Goal: Communication & Community: Answer question/provide support

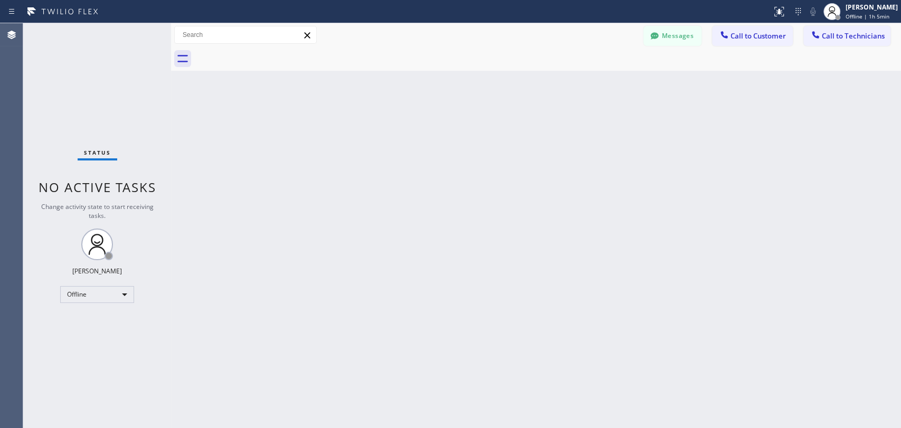
click at [722, 176] on div "Back to Dashboard Change Sender ID Customers Technicians DJ [PERSON_NAME] [DATE…" at bounding box center [536, 225] width 730 height 405
click at [129, 296] on div "Offline" at bounding box center [97, 294] width 74 height 17
click at [122, 319] on li "Available" at bounding box center [97, 321] width 72 height 13
click at [811, 35] on span "Call to Technicians" at bounding box center [853, 36] width 63 height 10
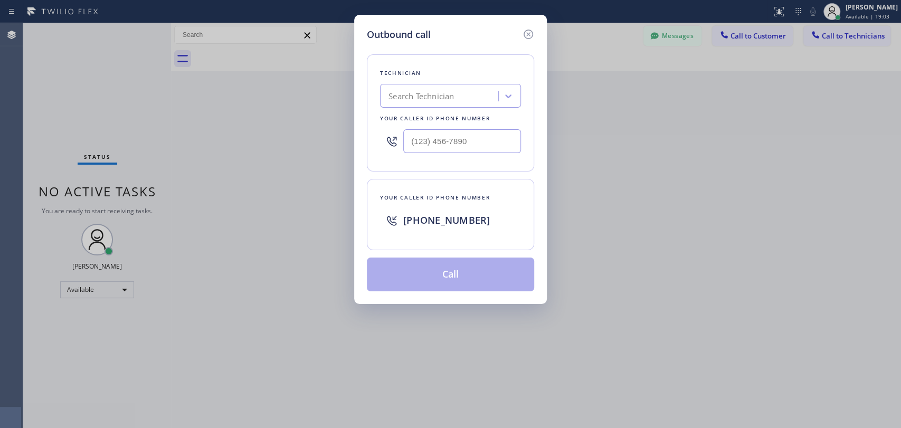
click at [421, 96] on div "Search Technician" at bounding box center [421, 96] width 65 height 12
type input "antho"
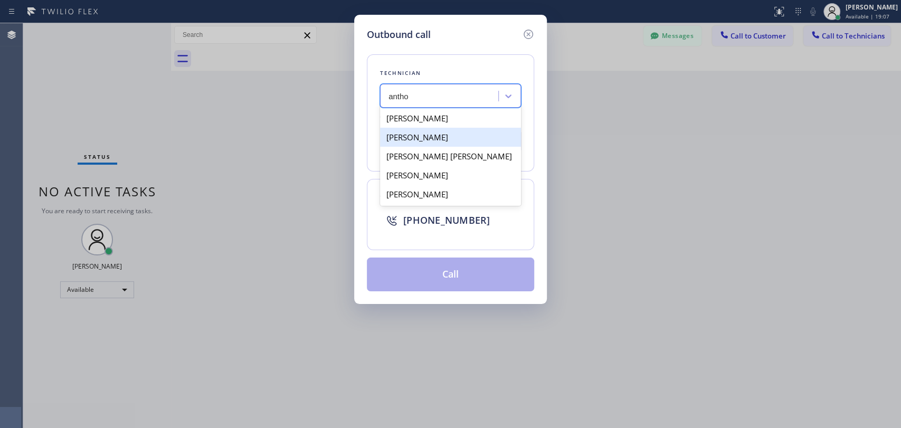
click at [440, 136] on div "Anthony Arias" at bounding box center [450, 137] width 141 height 19
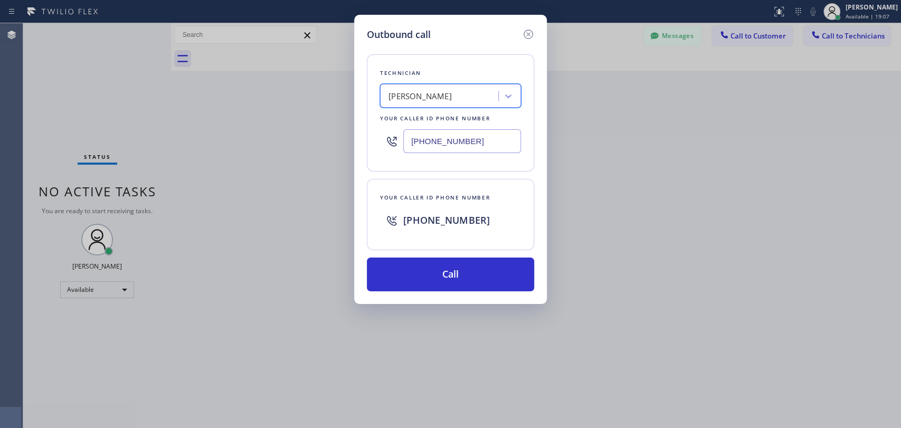
type input "(858) 333-3301"
click at [478, 277] on button "Call" at bounding box center [450, 275] width 167 height 34
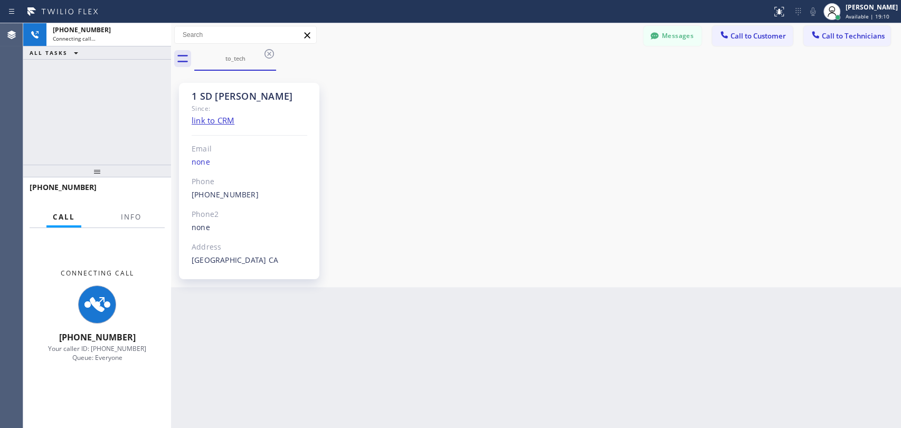
scroll to position [2760, 0]
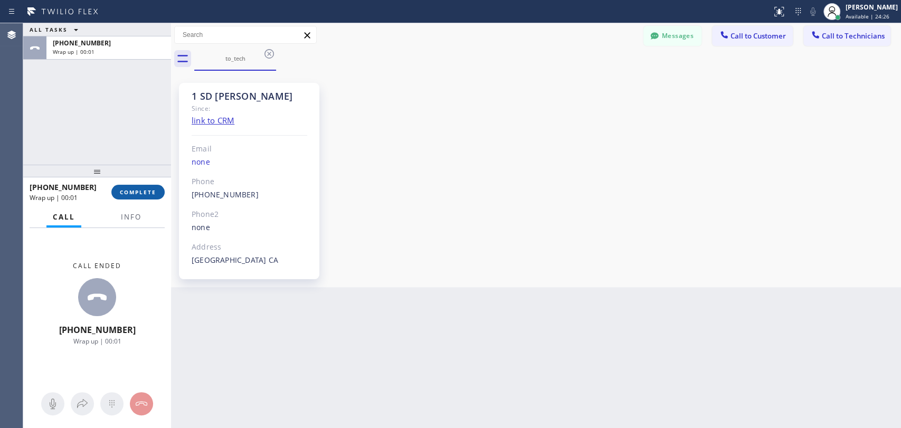
click at [134, 187] on button "COMPLETE" at bounding box center [137, 192] width 53 height 15
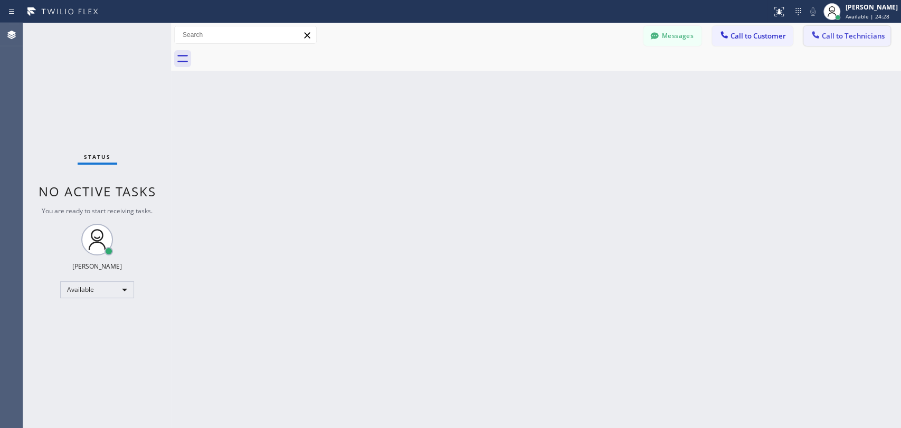
click at [811, 33] on span "Call to Technicians" at bounding box center [853, 36] width 63 height 10
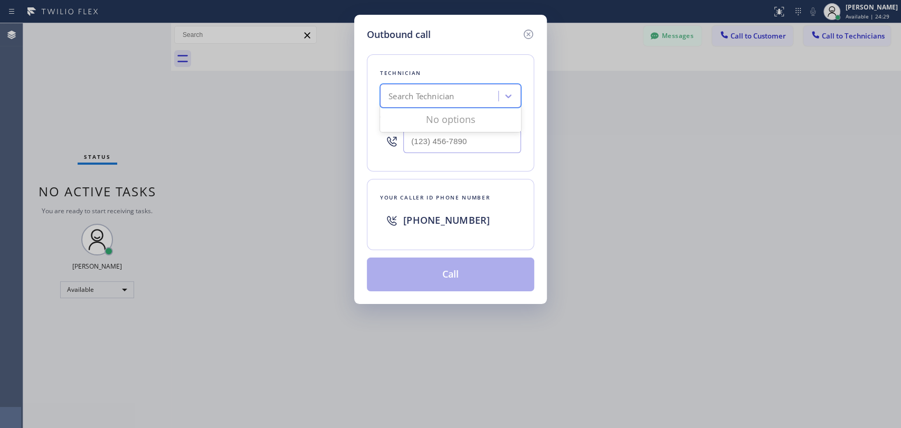
click at [411, 102] on div "Search Technician" at bounding box center [440, 96] width 115 height 18
type input "antho"
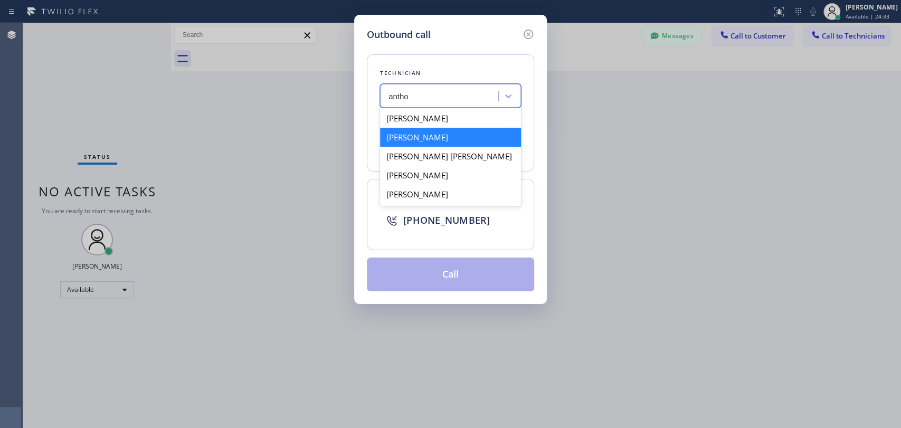
drag, startPoint x: 456, startPoint y: 121, endPoint x: 450, endPoint y: 136, distance: 15.9
click at [450, 136] on div "Anton Tsykhonya Anthony Arias Joseph Anthony Lopez Anthony Lorenzo Lopez Anthon…" at bounding box center [450, 156] width 141 height 99
click at [449, 136] on div "Anthony Arias" at bounding box center [450, 137] width 141 height 19
type input "(858) 333-3301"
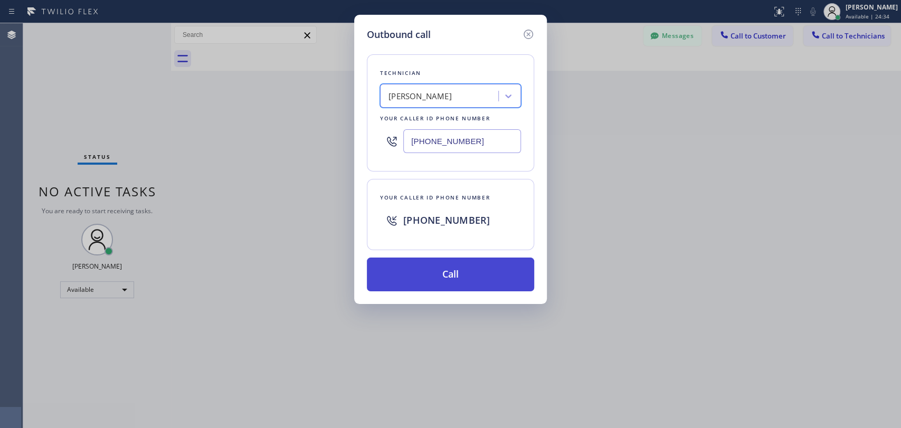
click at [456, 267] on button "Call" at bounding box center [450, 275] width 167 height 34
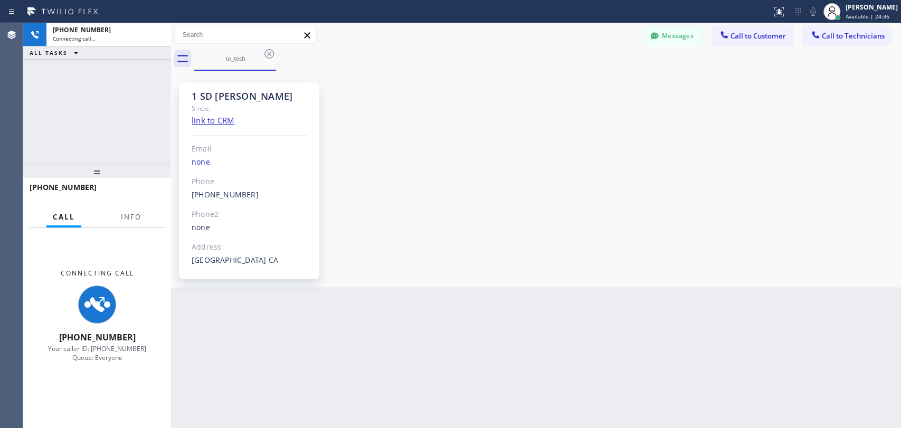
scroll to position [2760, 0]
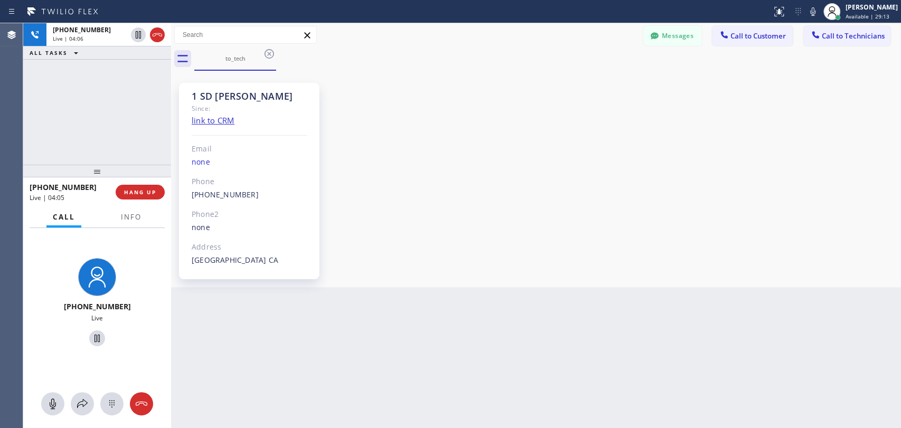
click at [120, 136] on div "+18583333301 Live | 04:06 ALL TASKS ALL TASKS ACTIVE TASKS TASKS IN WRAP UP" at bounding box center [97, 94] width 148 height 142
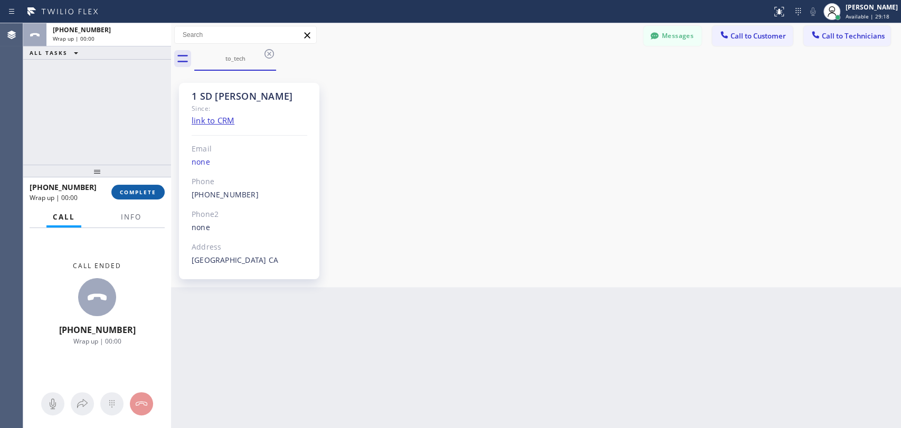
click at [147, 194] on span "COMPLETE" at bounding box center [138, 192] width 36 height 7
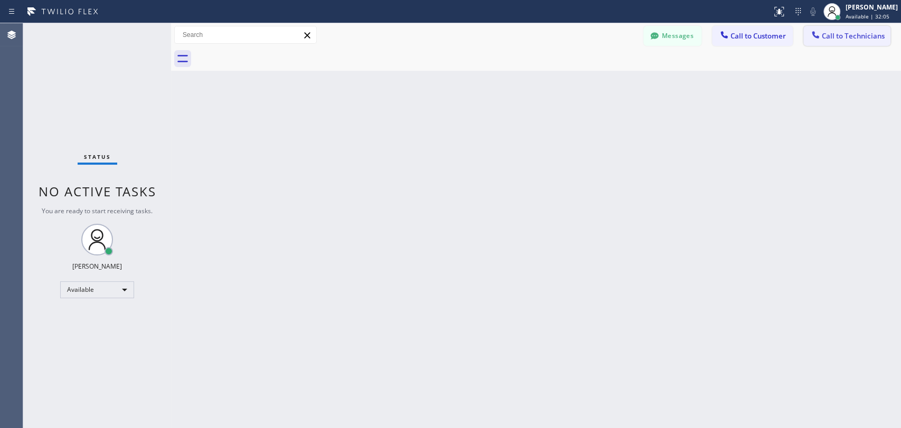
click at [811, 37] on span "Call to Technicians" at bounding box center [853, 36] width 63 height 10
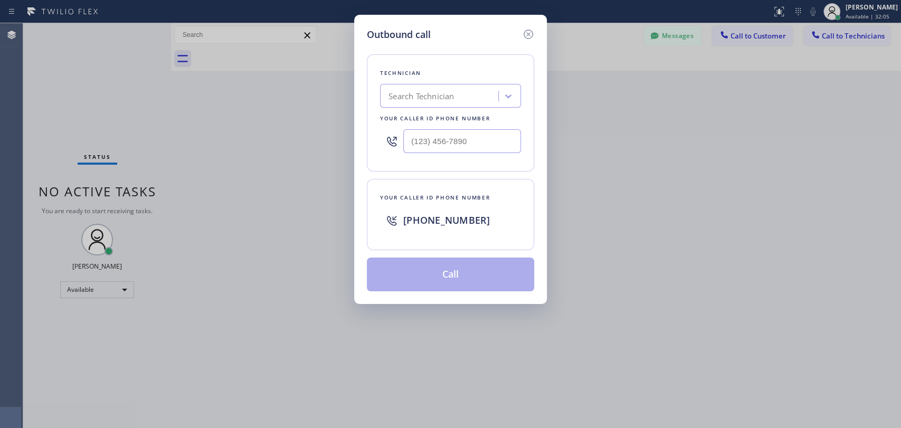
click at [454, 93] on div "Search Technician" at bounding box center [421, 96] width 65 height 12
type input "isa"
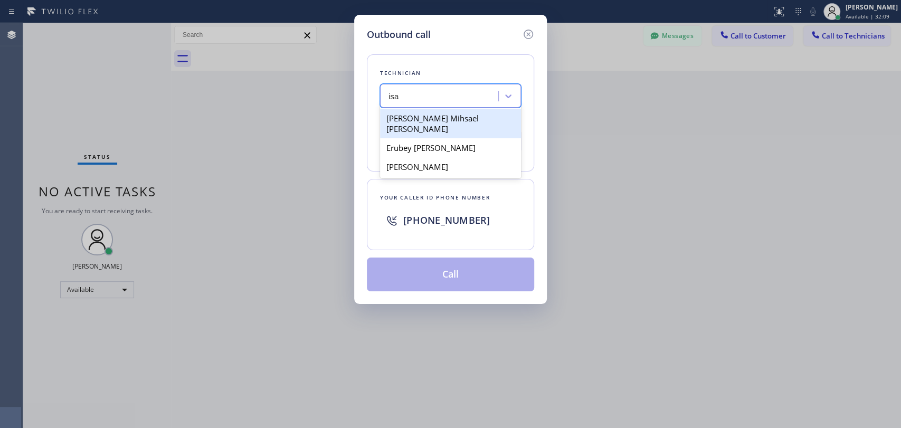
click at [463, 117] on div "[PERSON_NAME] Mihsael [PERSON_NAME]" at bounding box center [450, 124] width 141 height 30
type input "(619) 860-7574"
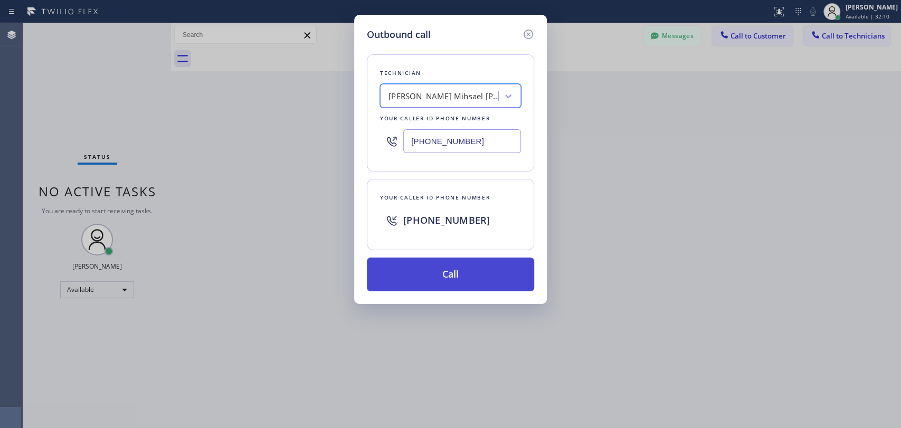
click at [437, 284] on button "Call" at bounding box center [450, 275] width 167 height 34
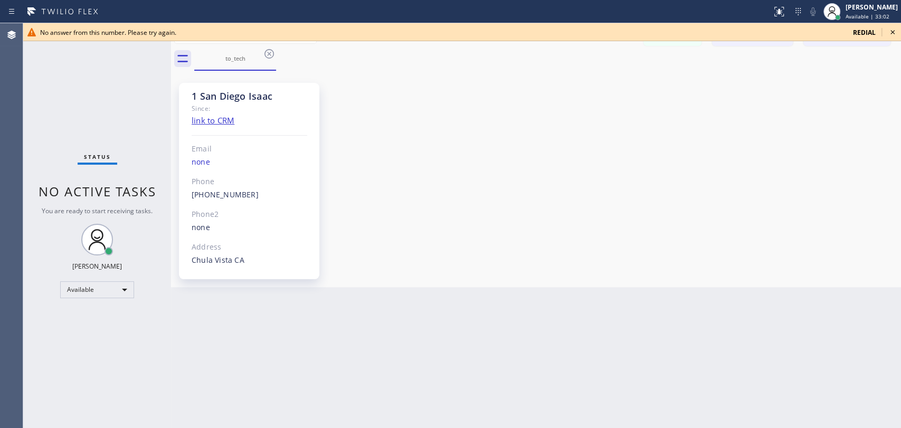
click at [772, 210] on div "1 San Diego Isaac Since: link to CRM Email none Phone (619) 860-7574 Outbound c…" at bounding box center [536, 178] width 725 height 211
click at [269, 54] on icon at bounding box center [269, 54] width 13 height 13
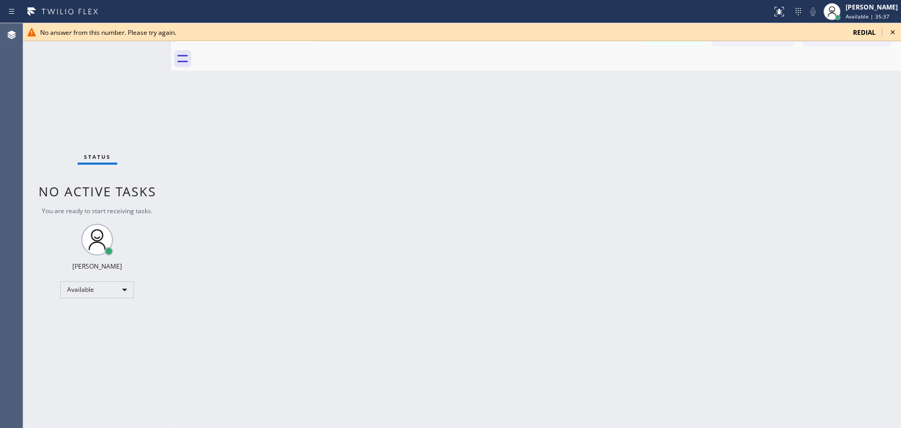
click at [811, 32] on icon at bounding box center [893, 32] width 13 height 13
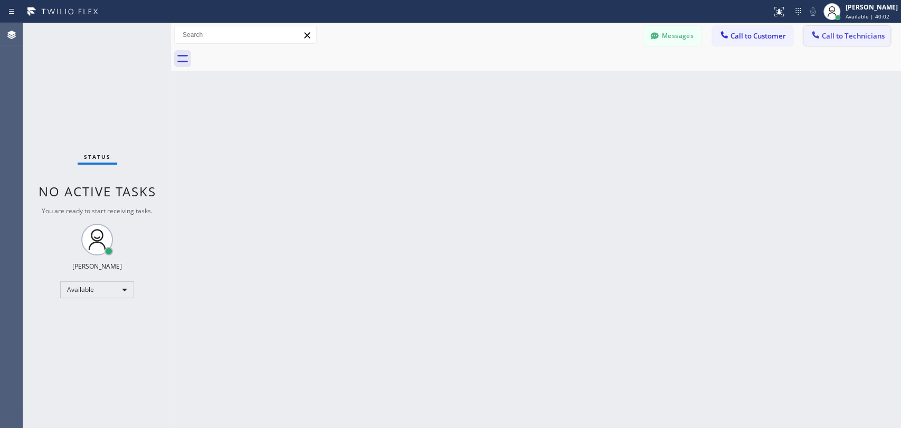
click at [841, 40] on span "Call to Technicians" at bounding box center [853, 36] width 63 height 10
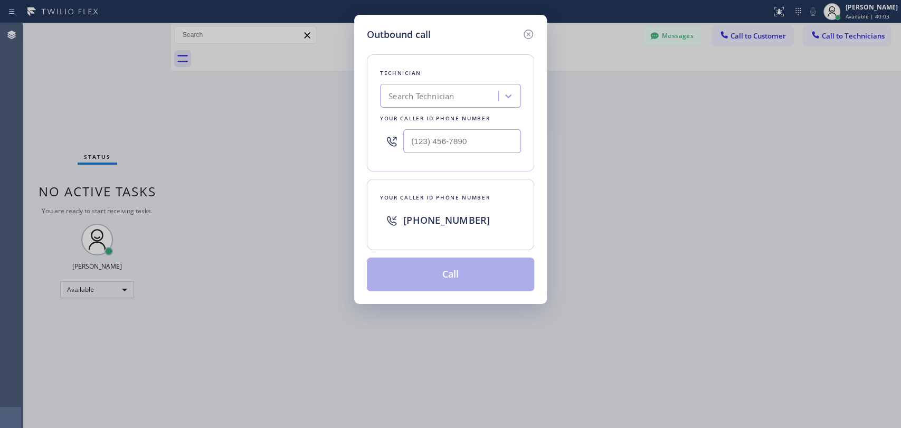
click at [458, 97] on div "Search Technician" at bounding box center [440, 96] width 115 height 18
type input "[PERSON_NAME]"
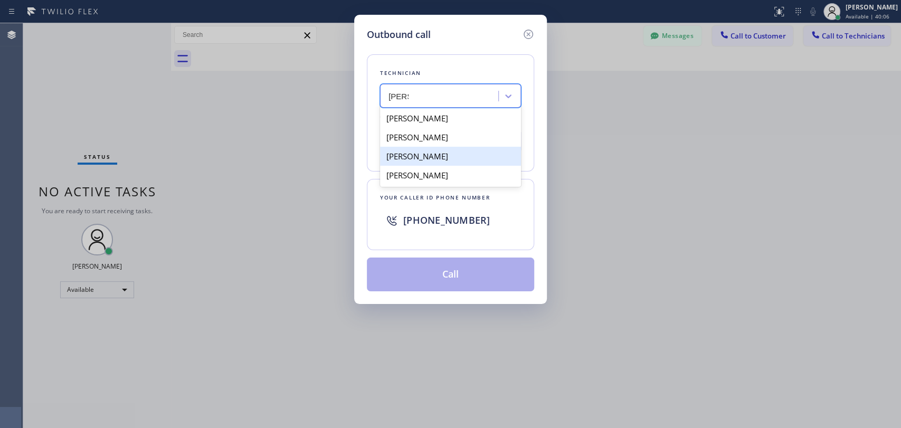
click at [480, 157] on div "[PERSON_NAME]" at bounding box center [450, 156] width 141 height 19
type input "[PHONE_NUMBER]"
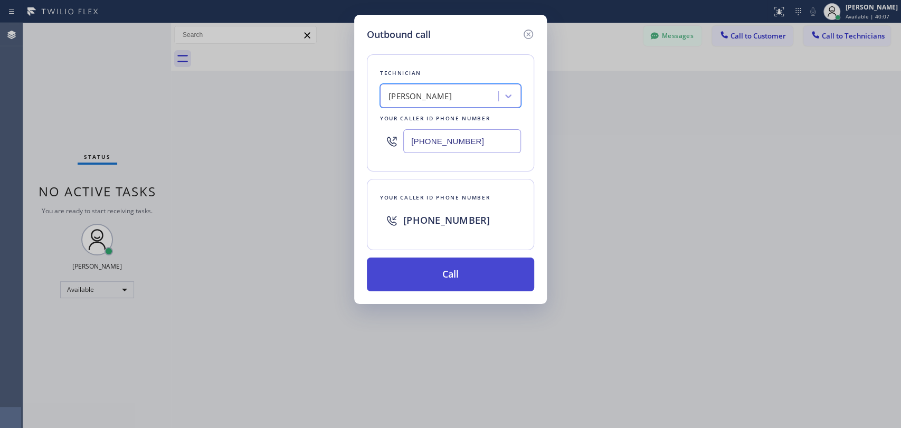
click at [469, 279] on button "Call" at bounding box center [450, 275] width 167 height 34
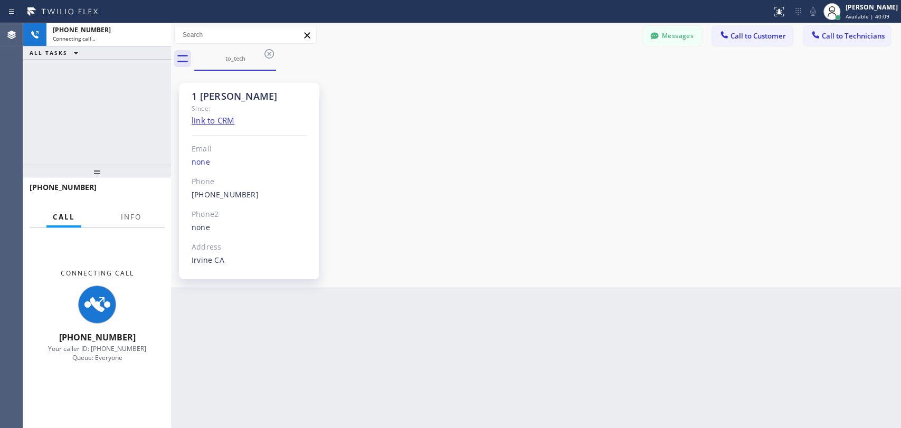
scroll to position [5665, 0]
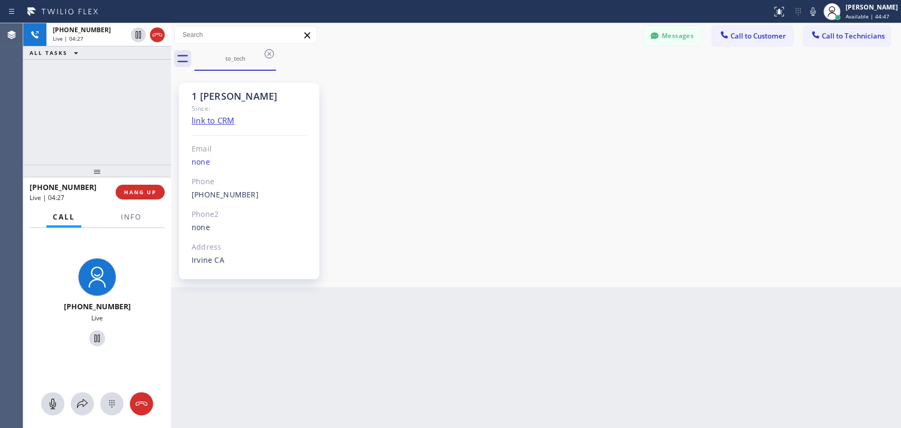
click at [748, 219] on div "1 [PERSON_NAME] Since: link to CRM Email none Phone [PHONE_NUMBER] Outbound cal…" at bounding box center [536, 178] width 725 height 211
click at [757, 193] on div "1 [PERSON_NAME] Since: link to CRM Email none Phone [PHONE_NUMBER] Outbound cal…" at bounding box center [536, 178] width 725 height 211
click at [148, 196] on button "HANG UP" at bounding box center [140, 192] width 49 height 15
click at [144, 192] on span "HANG UP" at bounding box center [140, 192] width 32 height 7
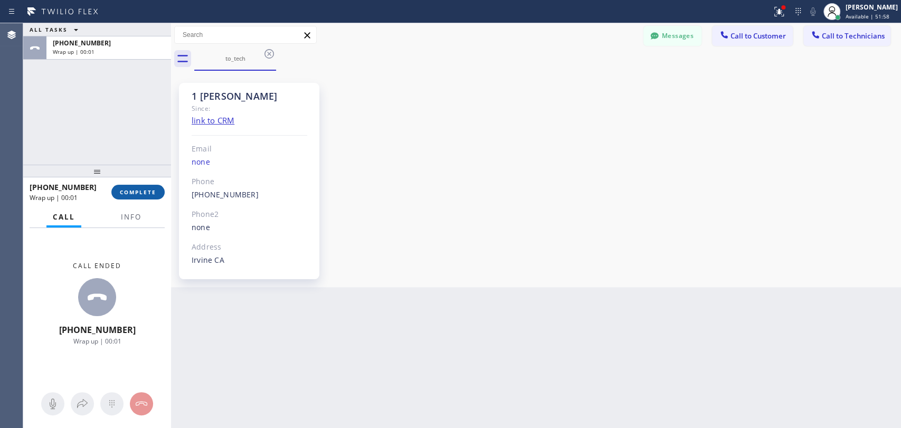
click at [130, 193] on span "COMPLETE" at bounding box center [138, 192] width 36 height 7
